Goal: Check status: Check status

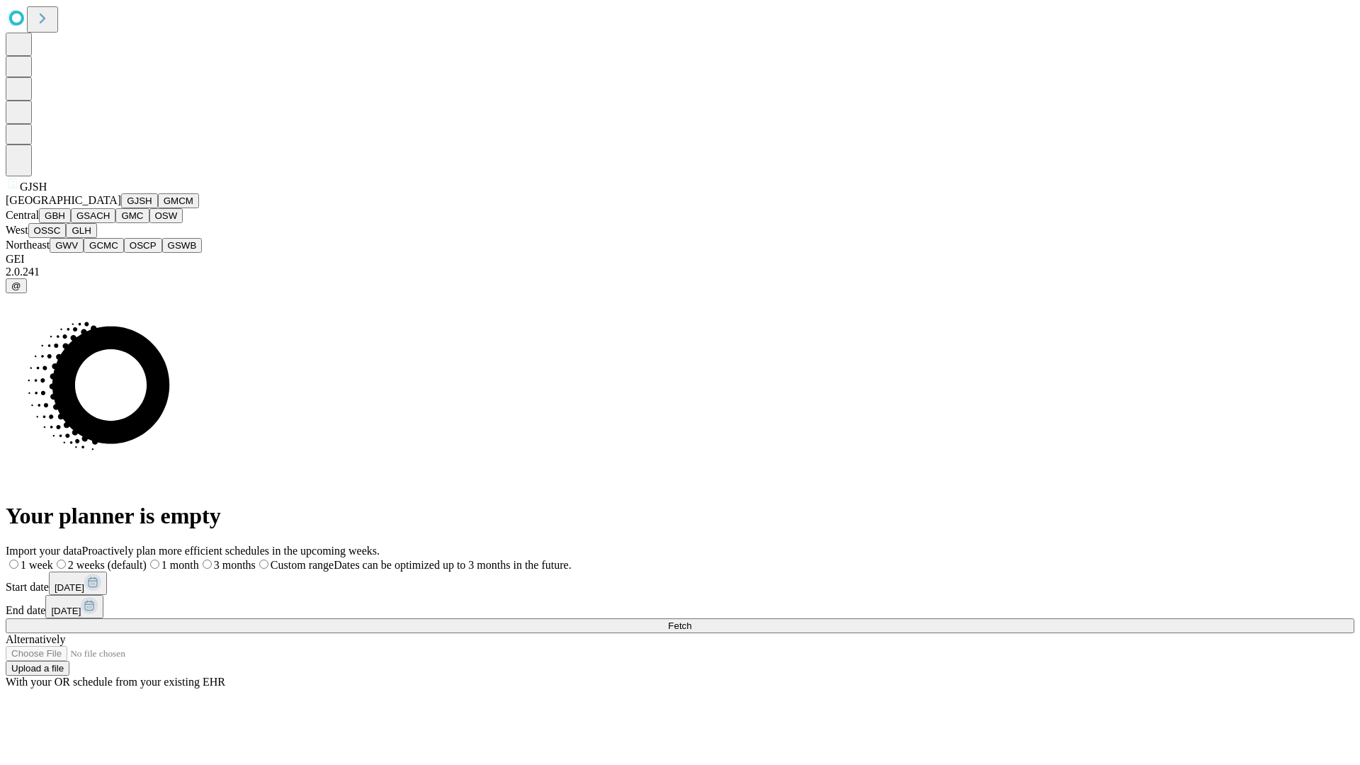
click at [121, 208] on button "GJSH" at bounding box center [139, 200] width 37 height 15
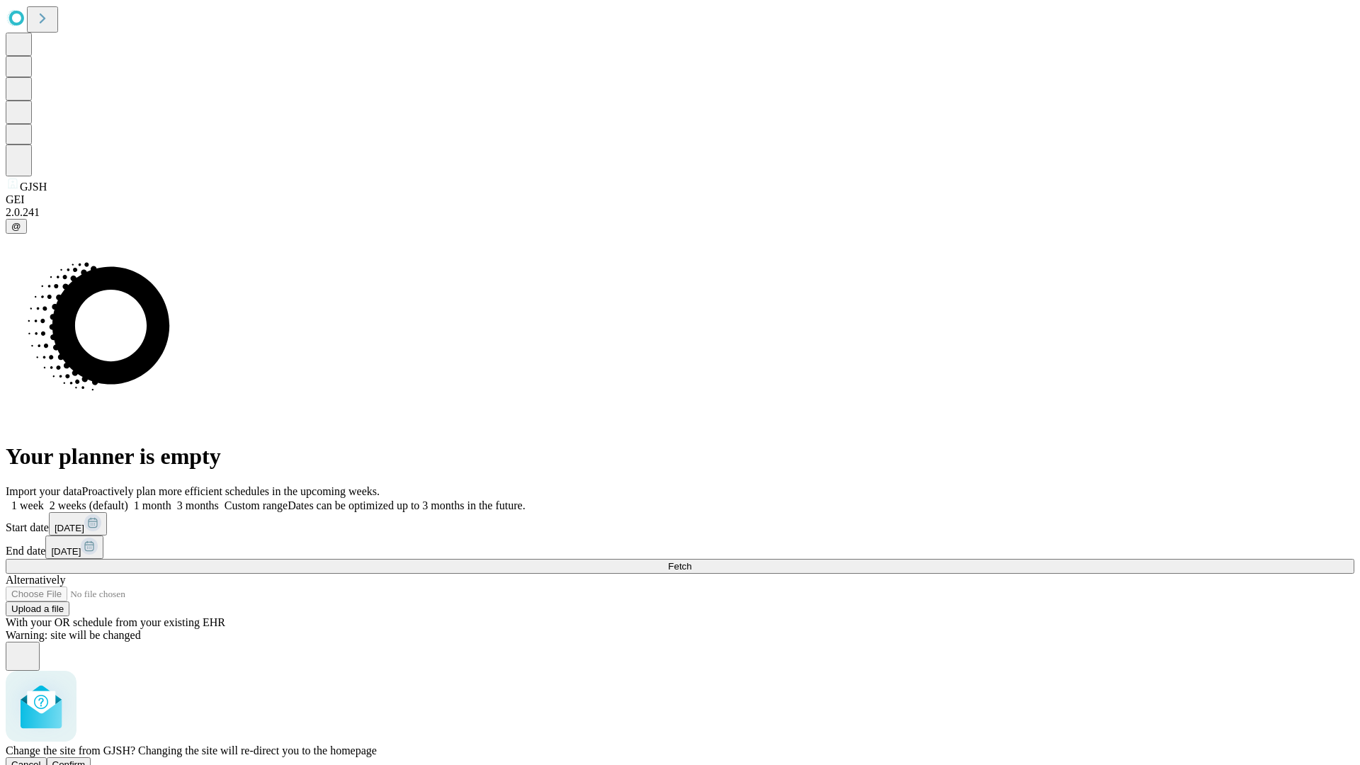
click at [86, 760] on span "Confirm" at bounding box center [68, 765] width 33 height 11
click at [128, 500] on label "2 weeks (default)" at bounding box center [86, 506] width 84 height 12
click at [692, 561] on span "Fetch" at bounding box center [679, 566] width 23 height 11
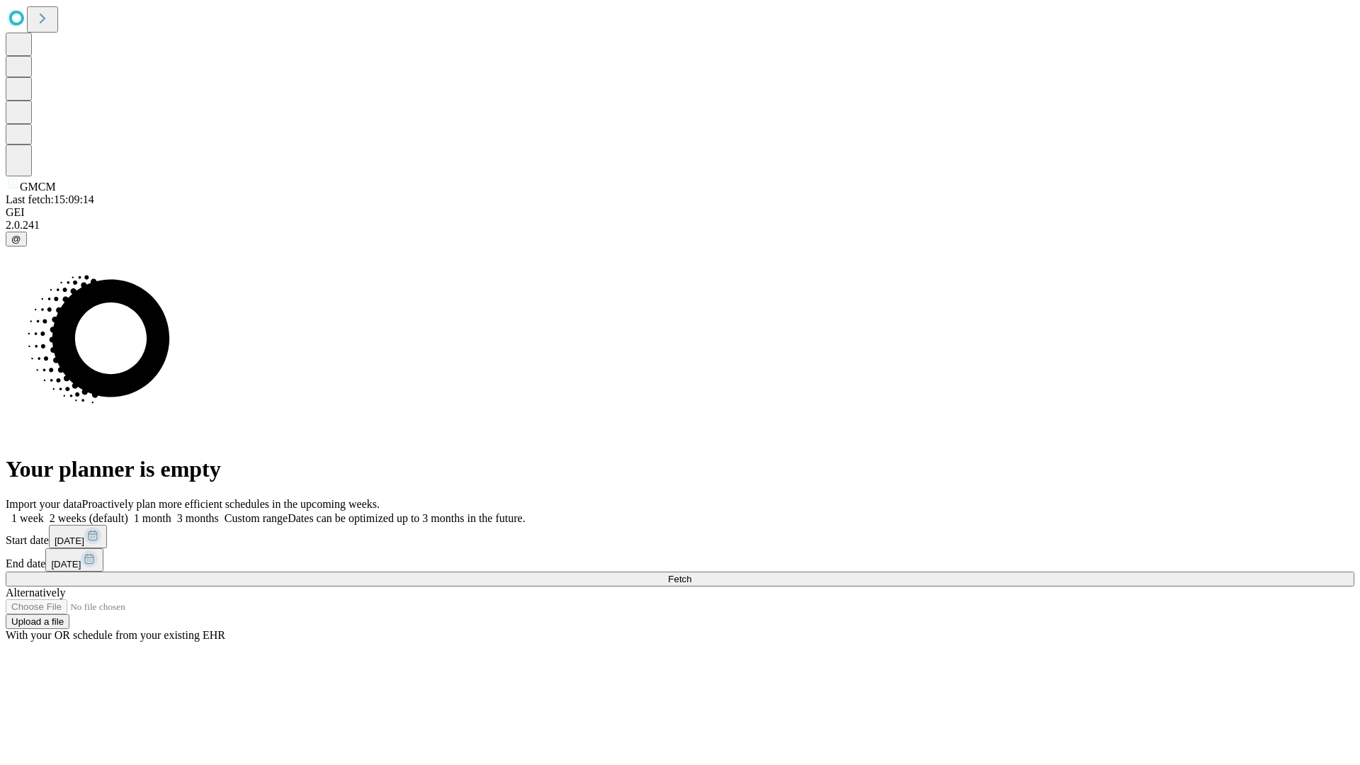
click at [128, 512] on label "2 weeks (default)" at bounding box center [86, 518] width 84 height 12
click at [692, 574] on span "Fetch" at bounding box center [679, 579] width 23 height 11
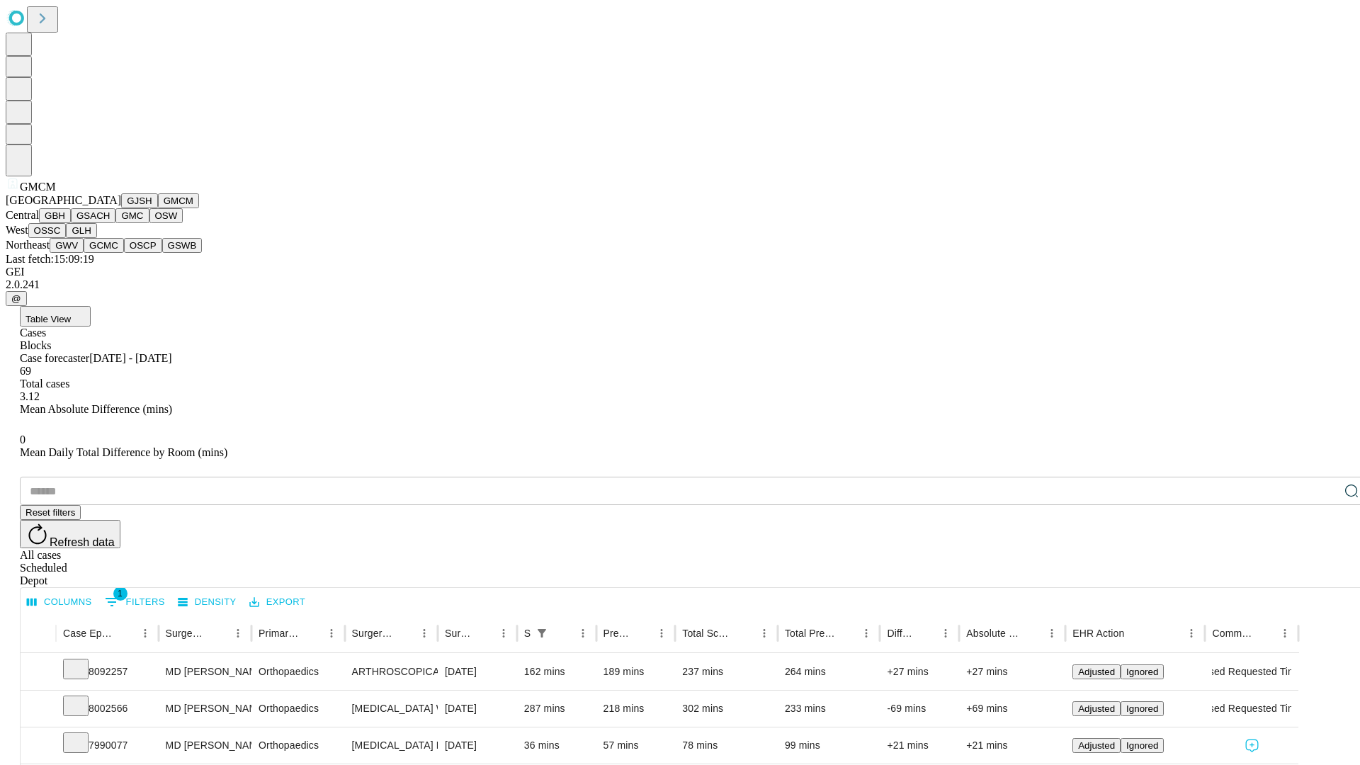
click at [71, 223] on button "GBH" at bounding box center [55, 215] width 32 height 15
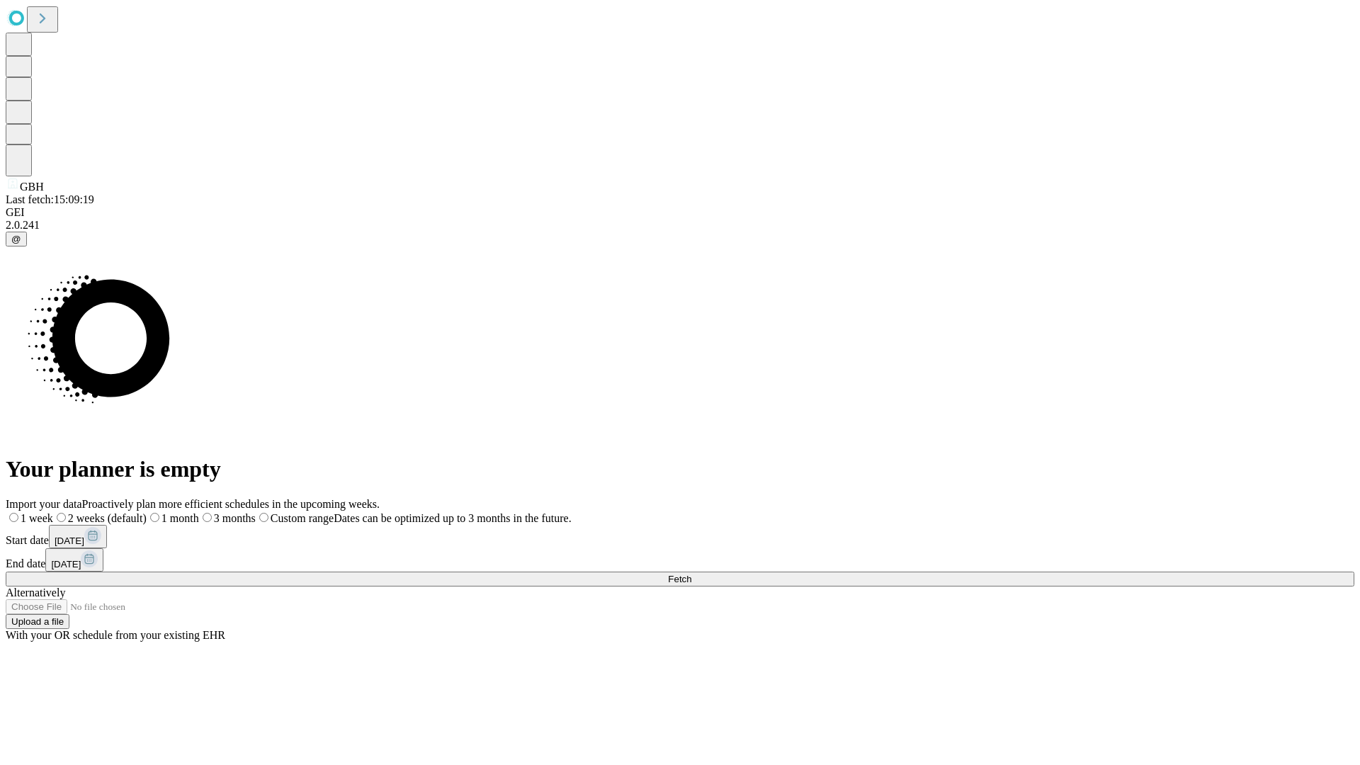
click at [147, 512] on label "2 weeks (default)" at bounding box center [100, 518] width 94 height 12
click at [692, 574] on span "Fetch" at bounding box center [679, 579] width 23 height 11
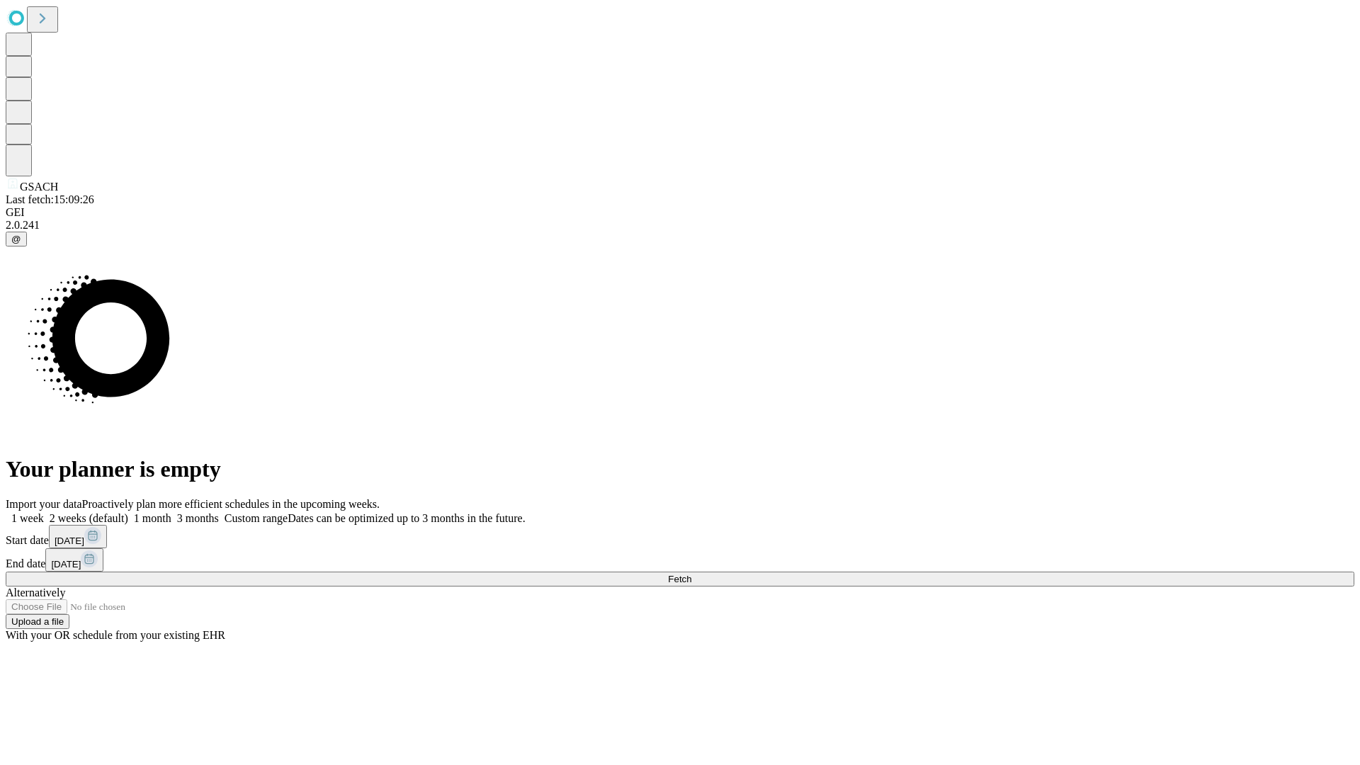
click at [128, 512] on label "2 weeks (default)" at bounding box center [86, 518] width 84 height 12
click at [692, 574] on span "Fetch" at bounding box center [679, 579] width 23 height 11
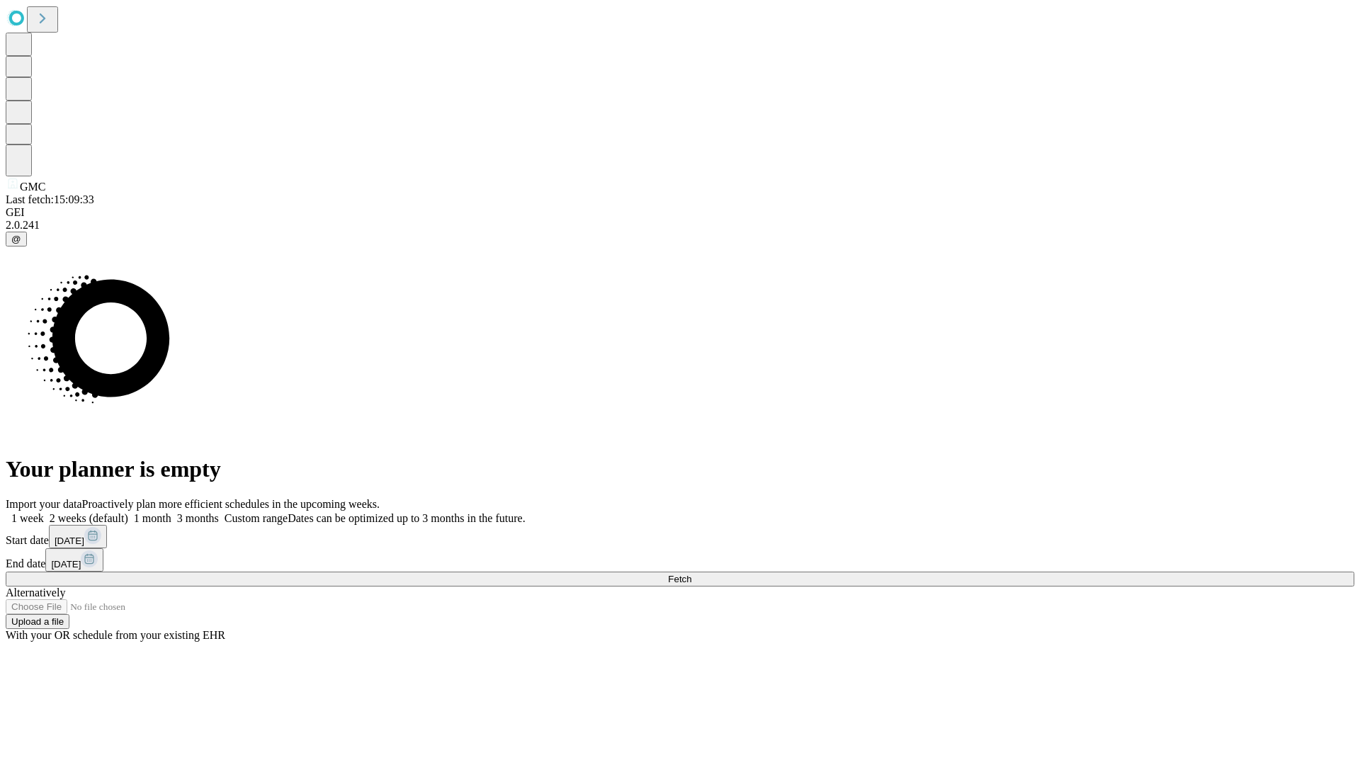
click at [128, 512] on label "2 weeks (default)" at bounding box center [86, 518] width 84 height 12
click at [692, 574] on span "Fetch" at bounding box center [679, 579] width 23 height 11
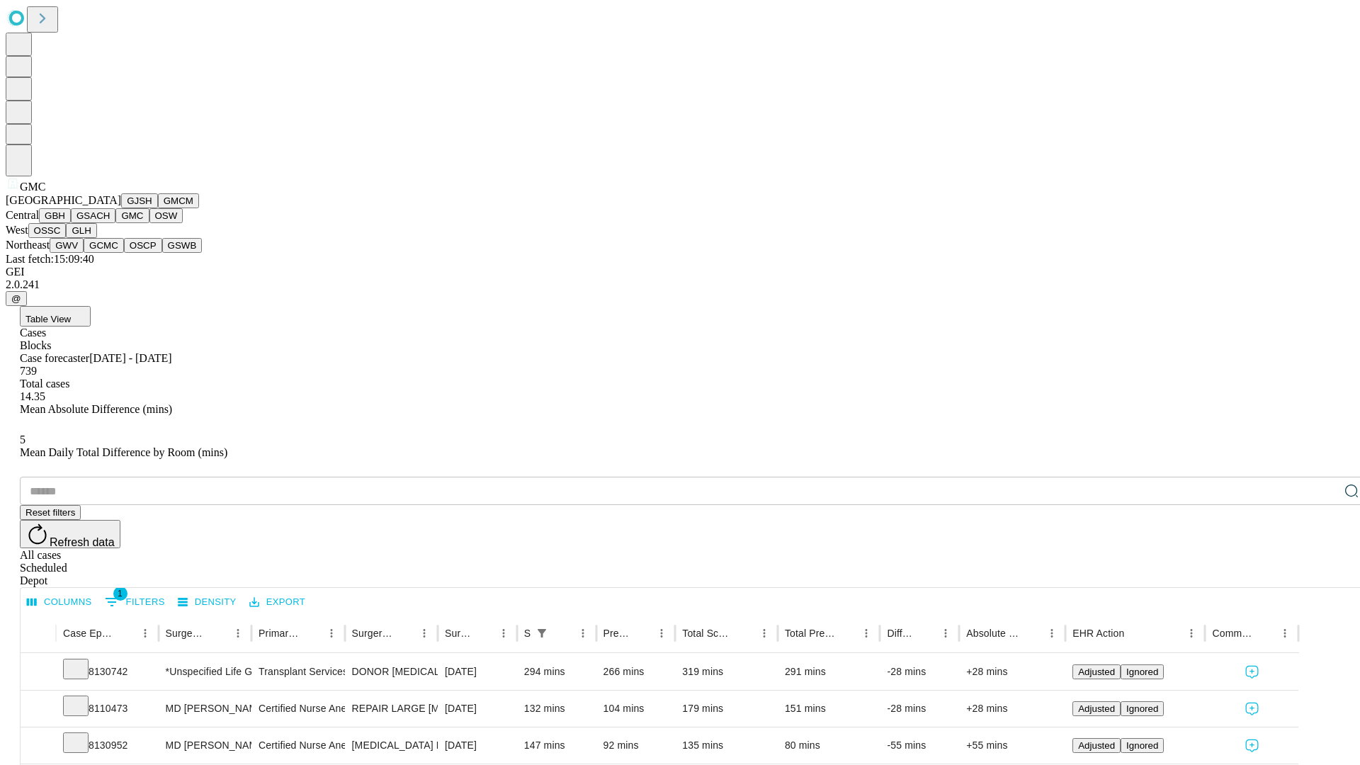
click at [150, 223] on button "OSW" at bounding box center [167, 215] width 34 height 15
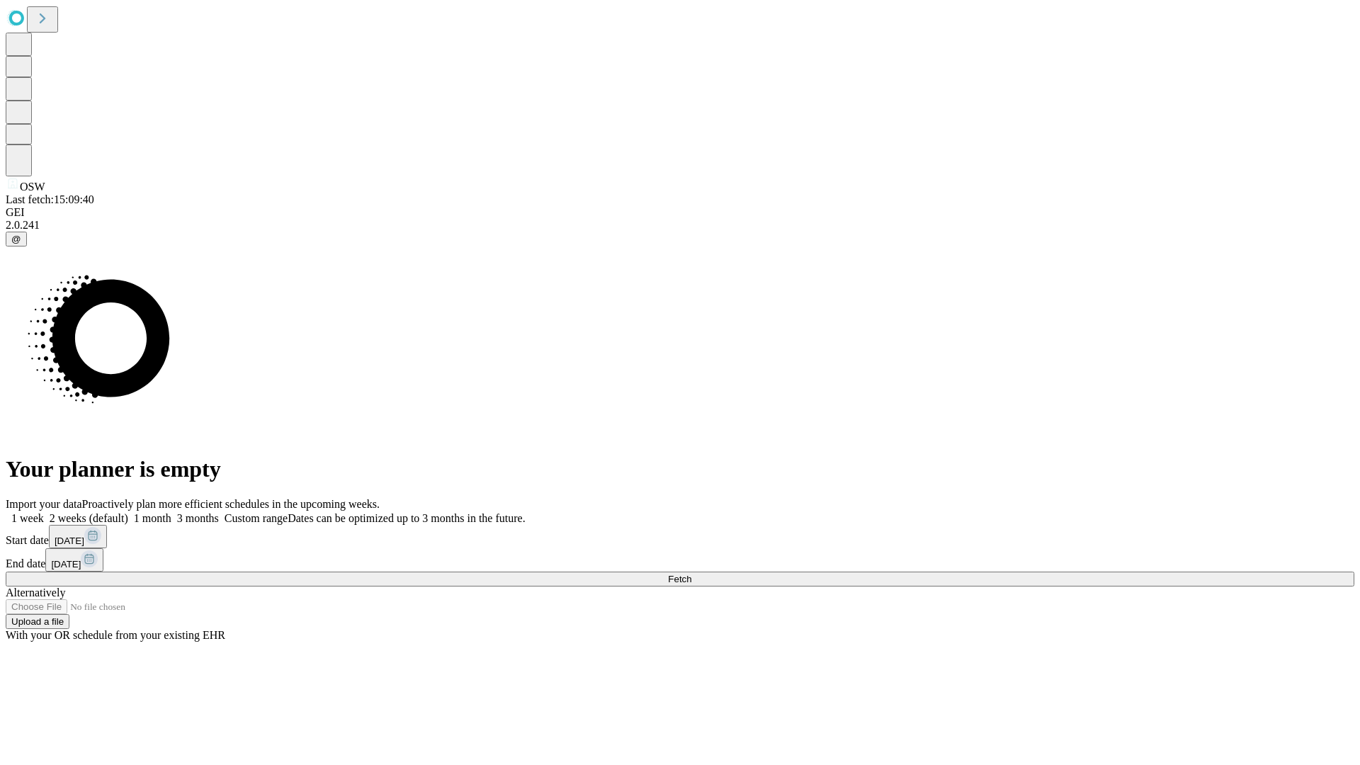
click at [128, 512] on label "2 weeks (default)" at bounding box center [86, 518] width 84 height 12
click at [692, 574] on span "Fetch" at bounding box center [679, 579] width 23 height 11
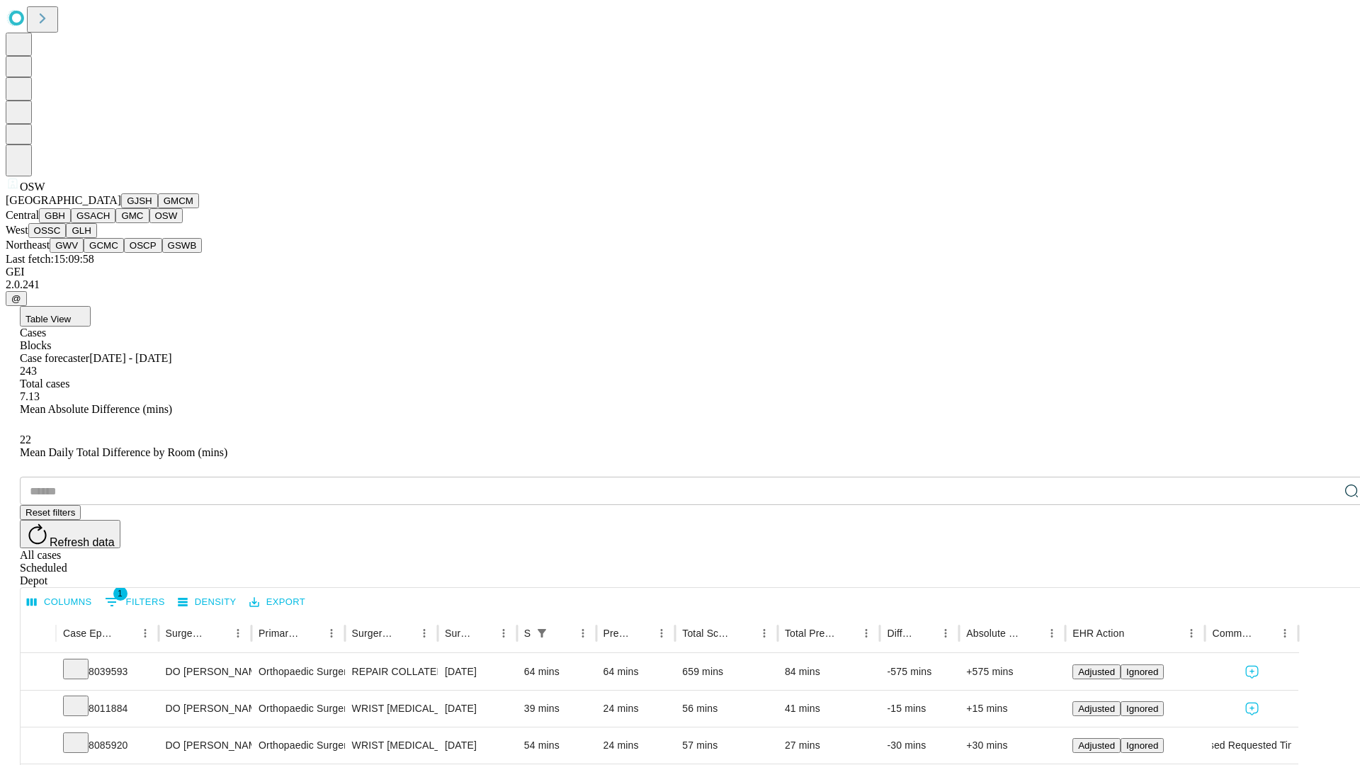
click at [67, 238] on button "OSSC" at bounding box center [47, 230] width 38 height 15
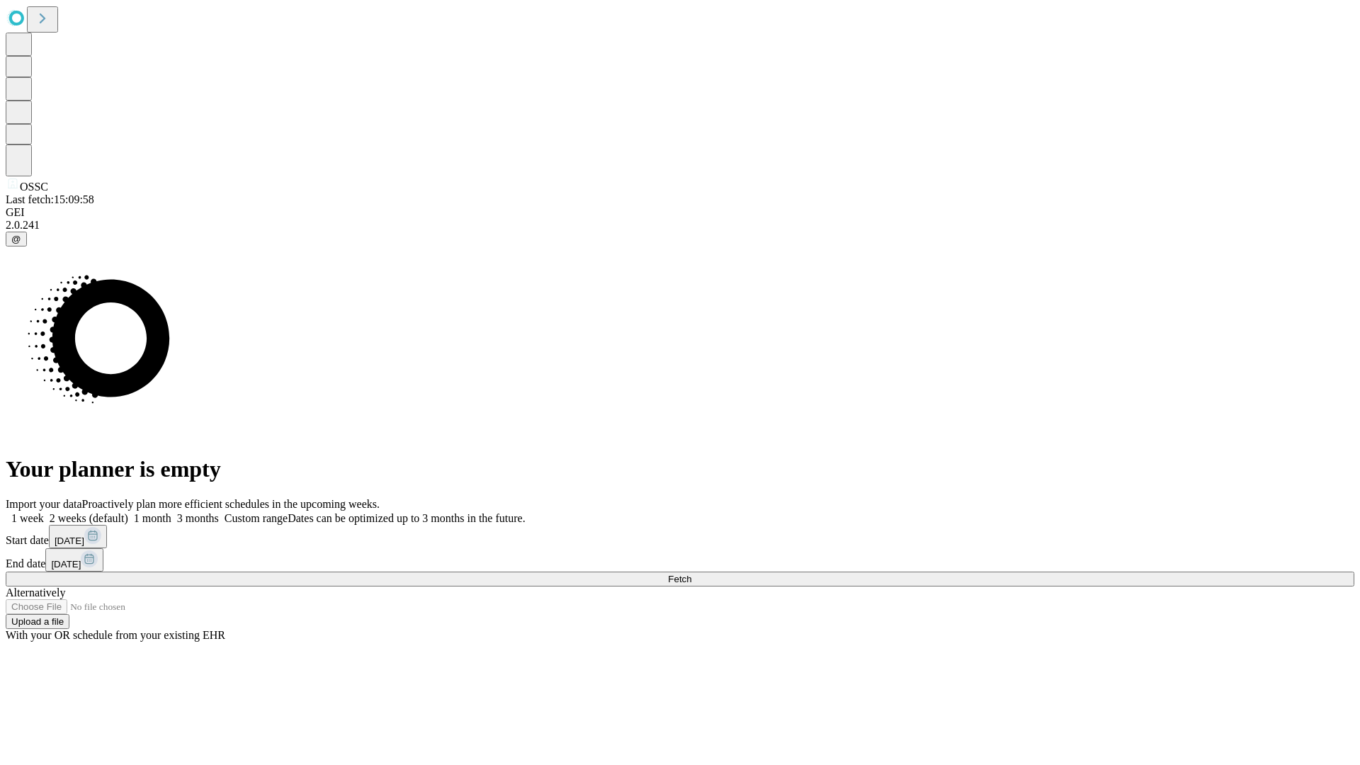
click at [128, 512] on label "2 weeks (default)" at bounding box center [86, 518] width 84 height 12
click at [692, 574] on span "Fetch" at bounding box center [679, 579] width 23 height 11
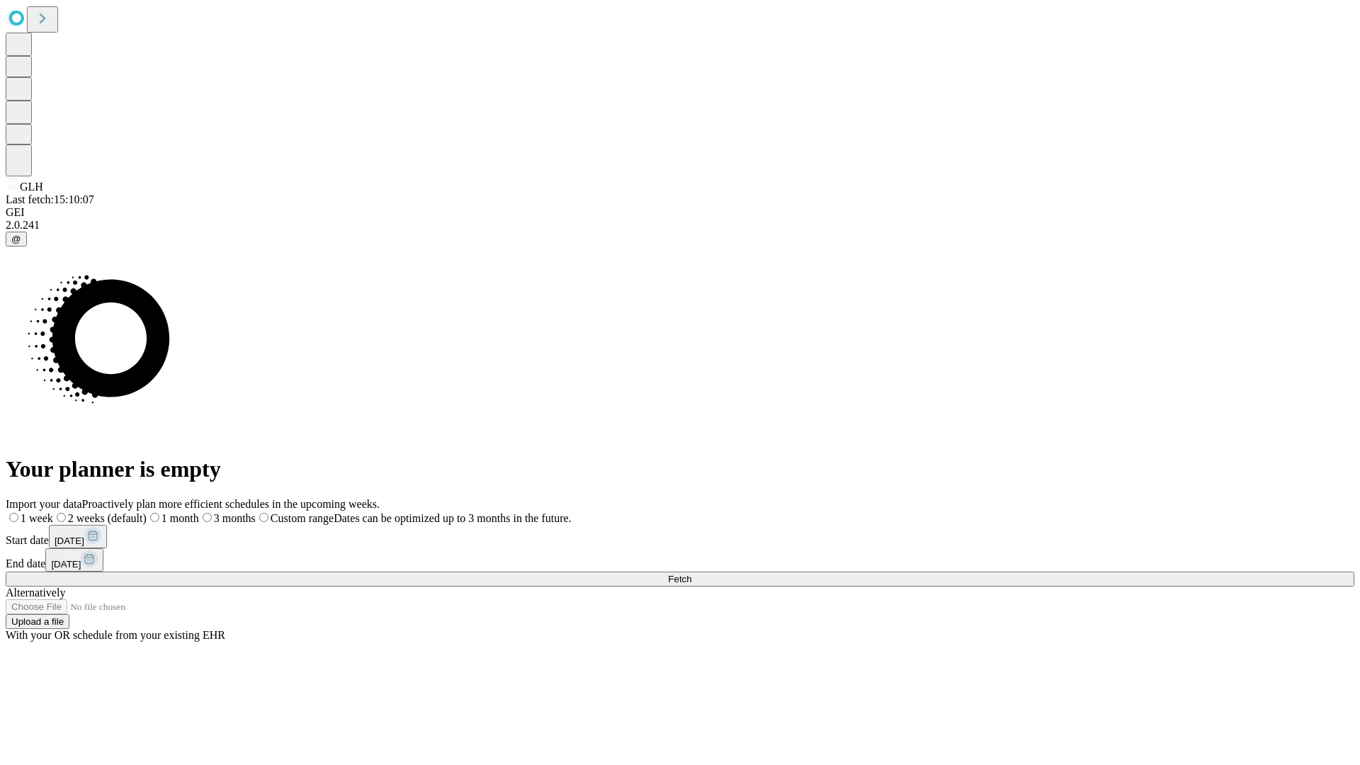
click at [692, 574] on span "Fetch" at bounding box center [679, 579] width 23 height 11
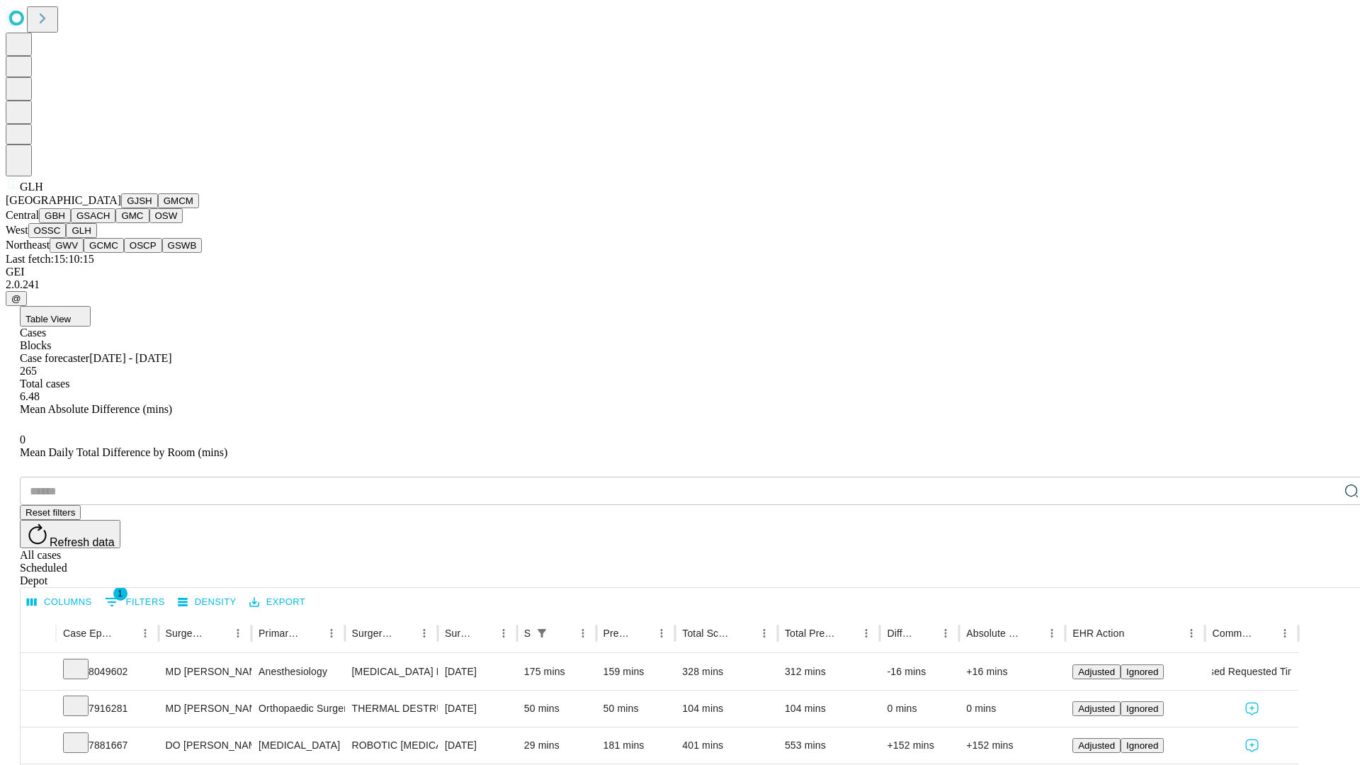
click at [84, 253] on button "GWV" at bounding box center [67, 245] width 34 height 15
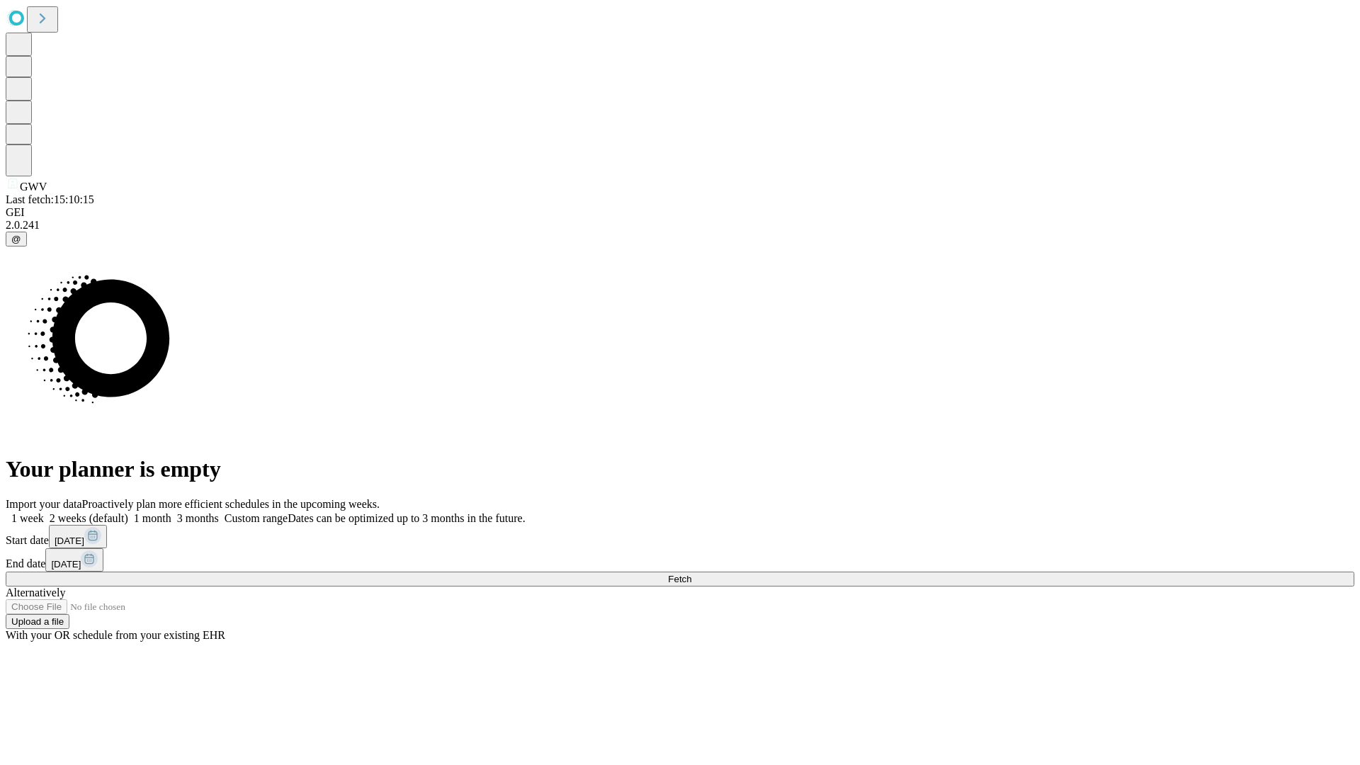
click at [128, 512] on label "2 weeks (default)" at bounding box center [86, 518] width 84 height 12
click at [692, 574] on span "Fetch" at bounding box center [679, 579] width 23 height 11
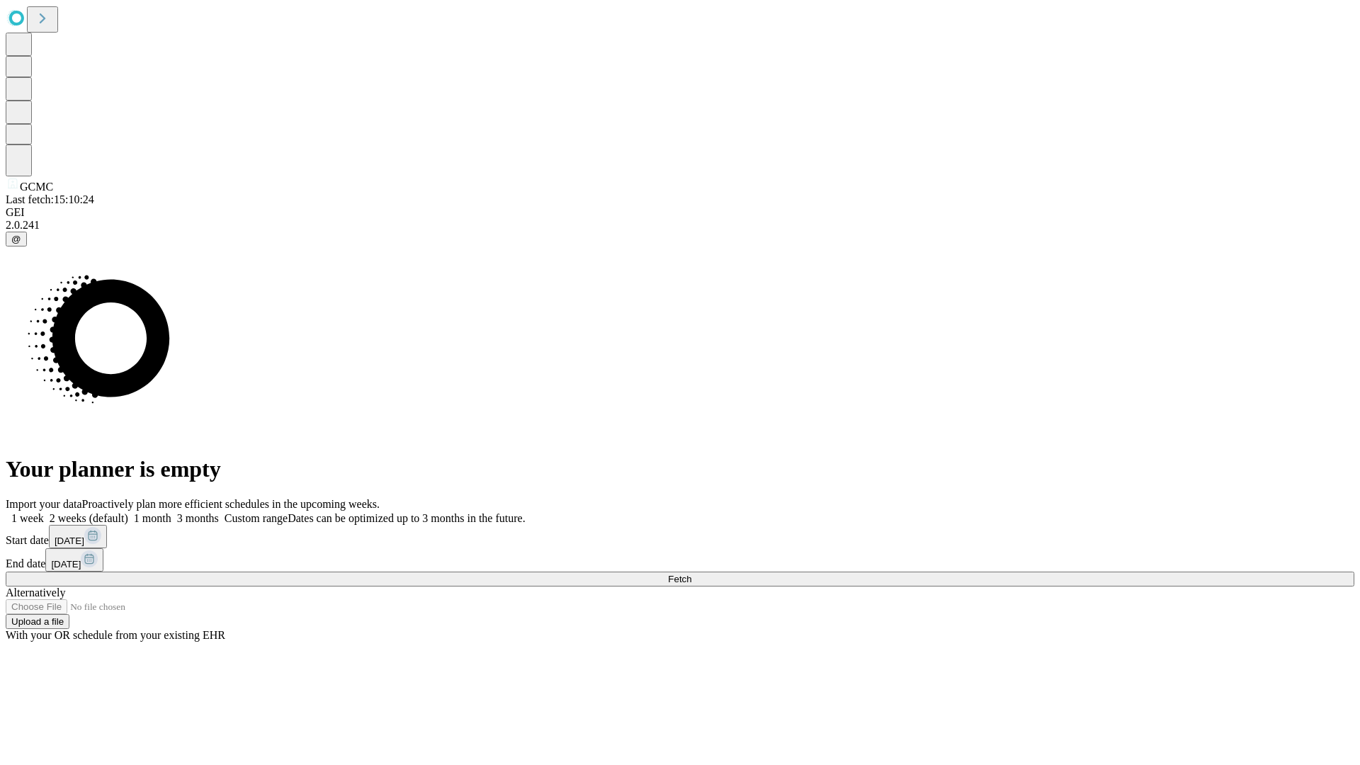
click at [128, 512] on label "2 weeks (default)" at bounding box center [86, 518] width 84 height 12
click at [692, 574] on span "Fetch" at bounding box center [679, 579] width 23 height 11
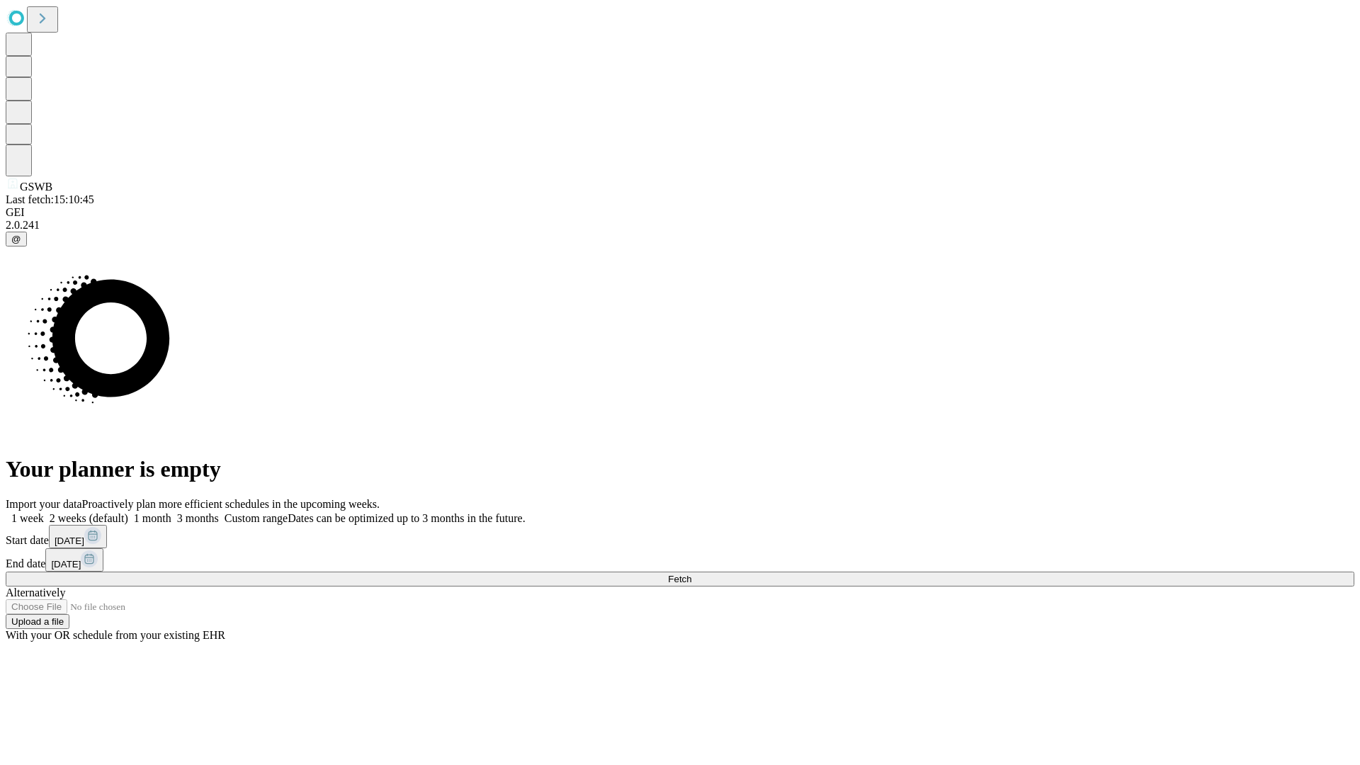
click at [128, 512] on label "2 weeks (default)" at bounding box center [86, 518] width 84 height 12
click at [692, 574] on span "Fetch" at bounding box center [679, 579] width 23 height 11
